Goal: Task Accomplishment & Management: Manage account settings

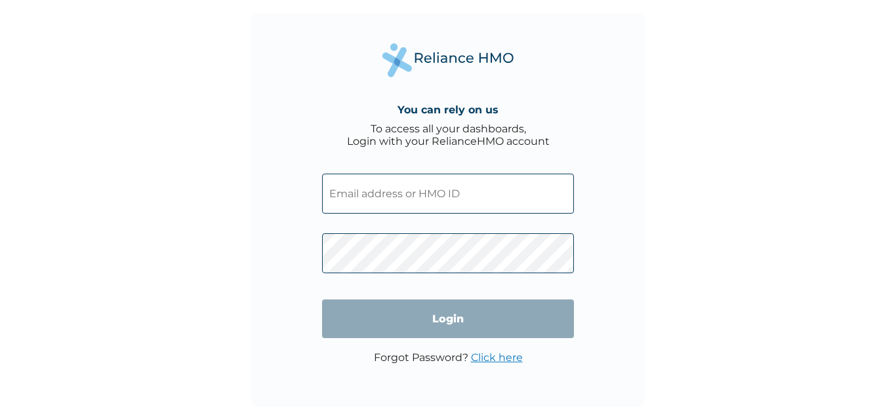
type input "maryam.onubaye@natview.ng"
click at [464, 329] on input "Login" at bounding box center [448, 319] width 252 height 39
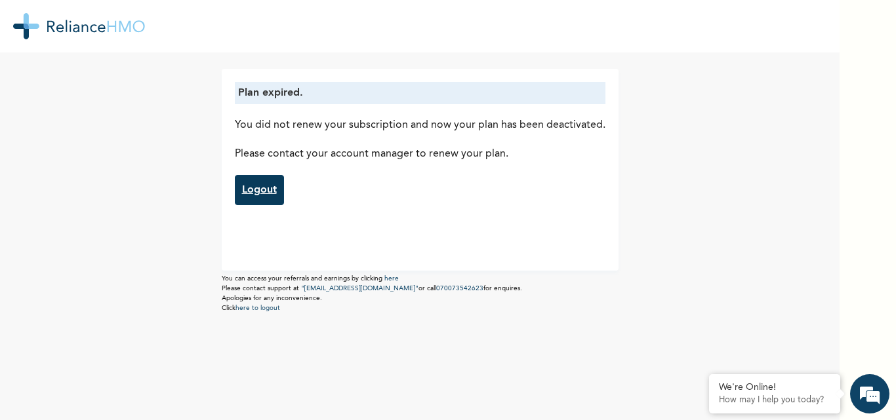
click at [270, 188] on link "Logout" at bounding box center [259, 190] width 49 height 30
